Goal: Find specific page/section: Find specific page/section

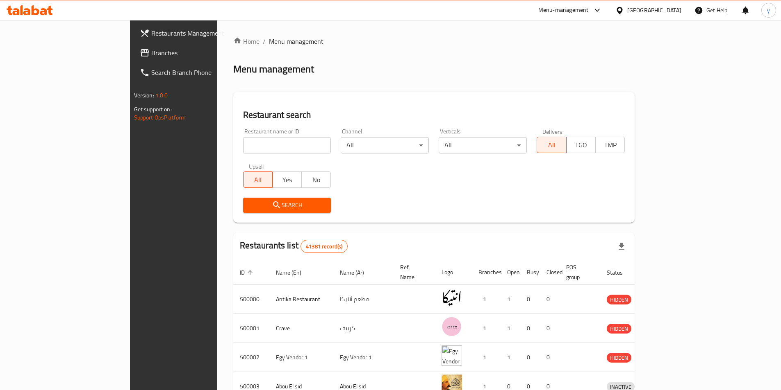
click at [151, 53] on span "Branches" at bounding box center [202, 53] width 102 height 10
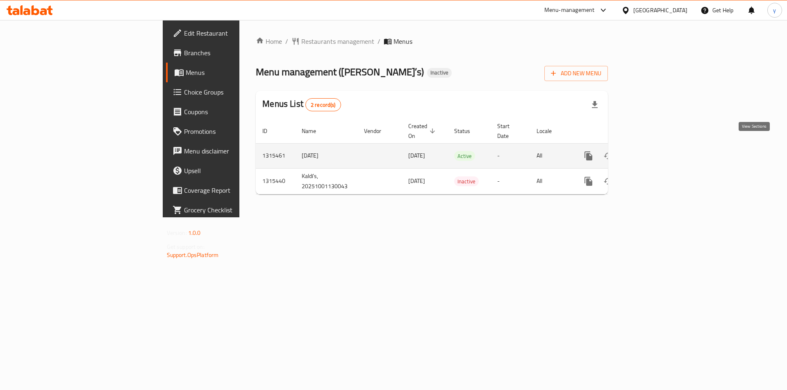
click at [657, 146] on link "enhanced table" at bounding box center [648, 156] width 20 height 20
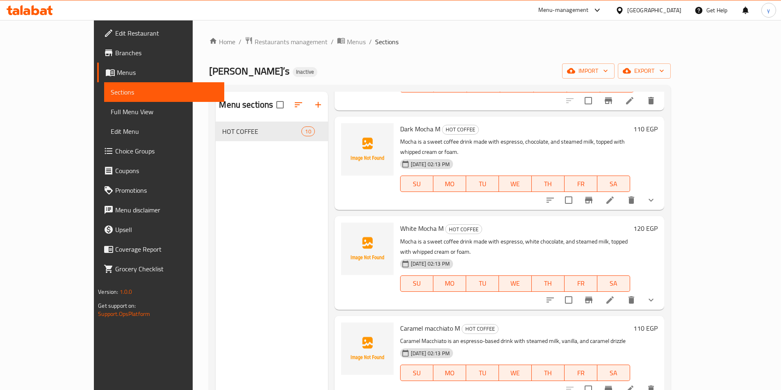
scroll to position [525, 0]
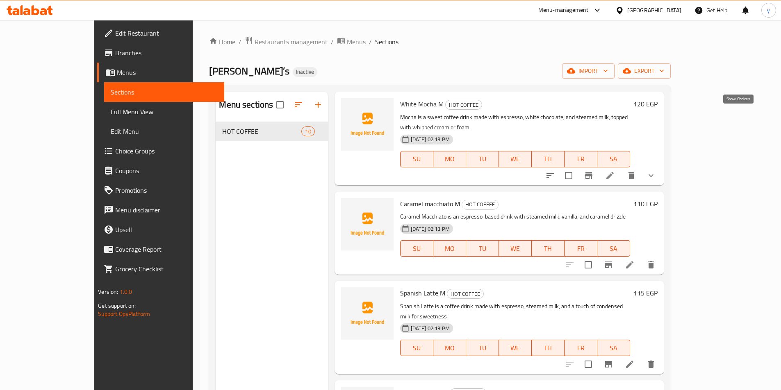
click at [656, 171] on icon "show more" at bounding box center [651, 176] width 10 height 10
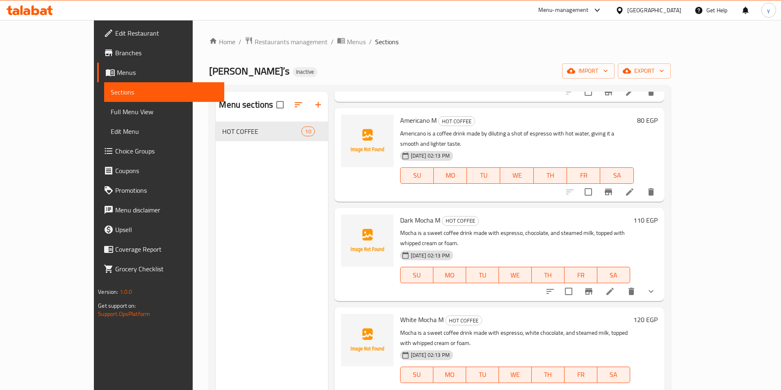
scroll to position [184, 0]
